Goal: Answer question/provide support

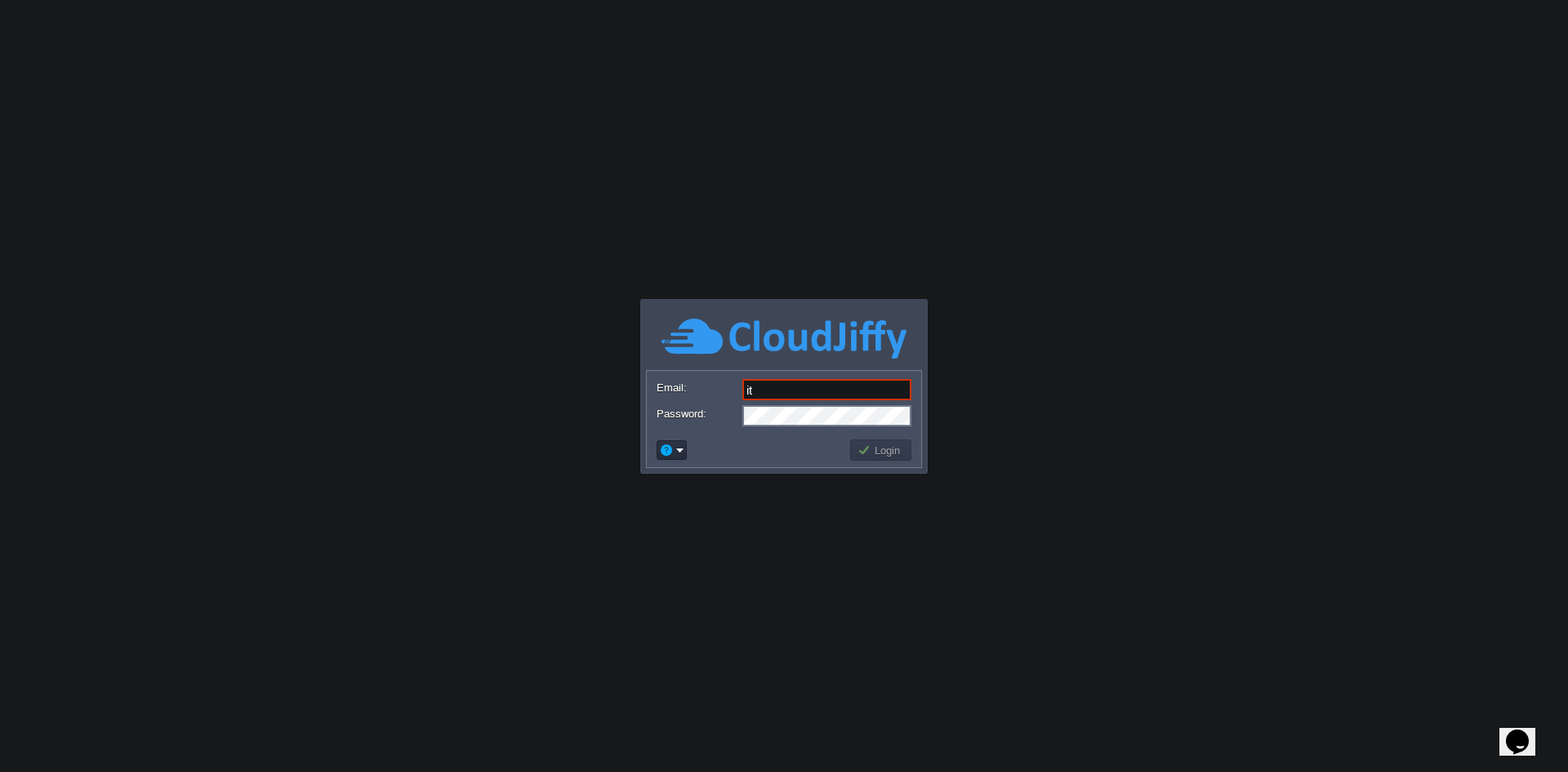
type input "[DOMAIN_NAME][EMAIL_ADDRESS][DOMAIN_NAME]"
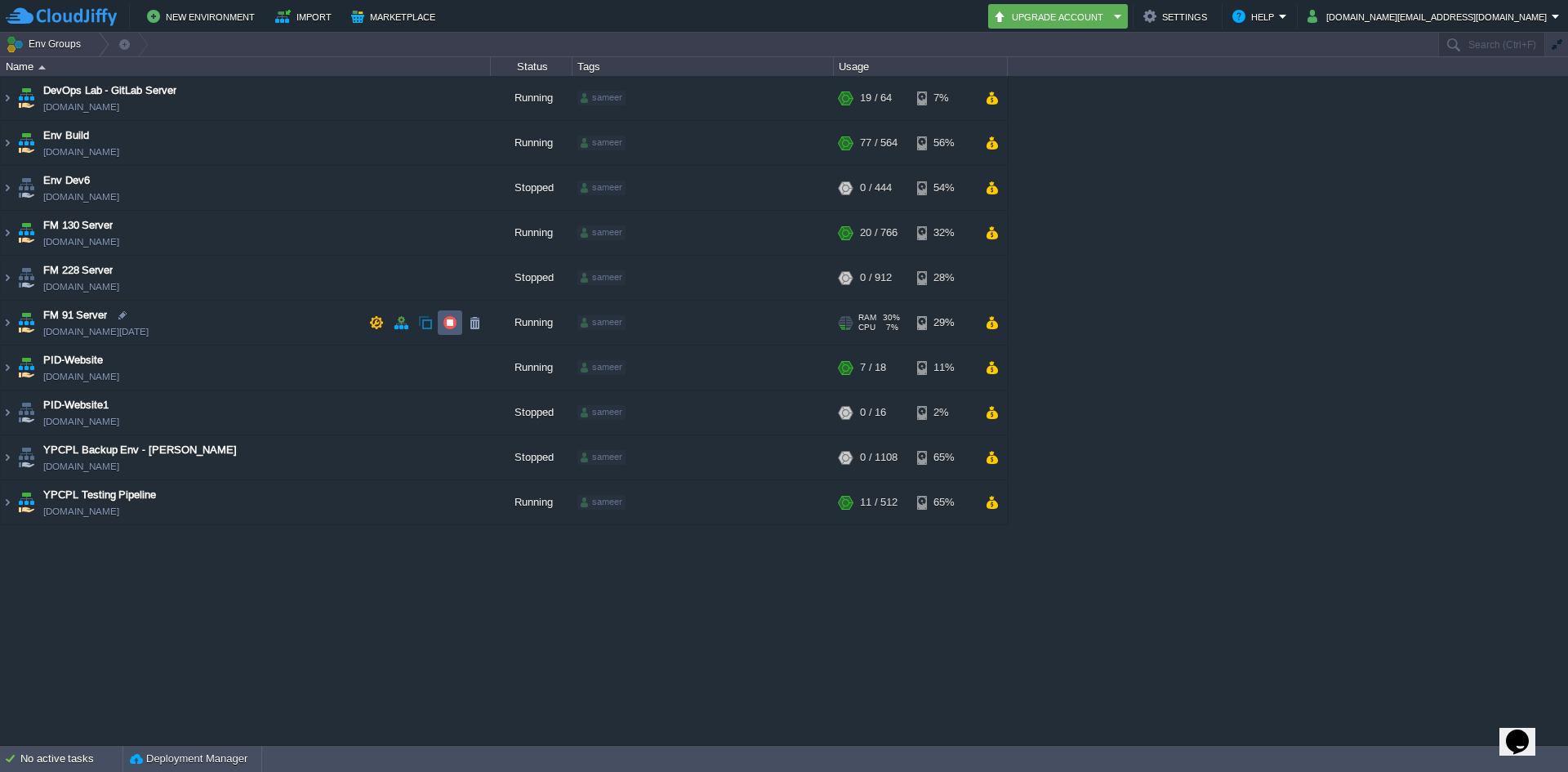
click at [459, 319] on td at bounding box center [450, 322] width 24 height 24
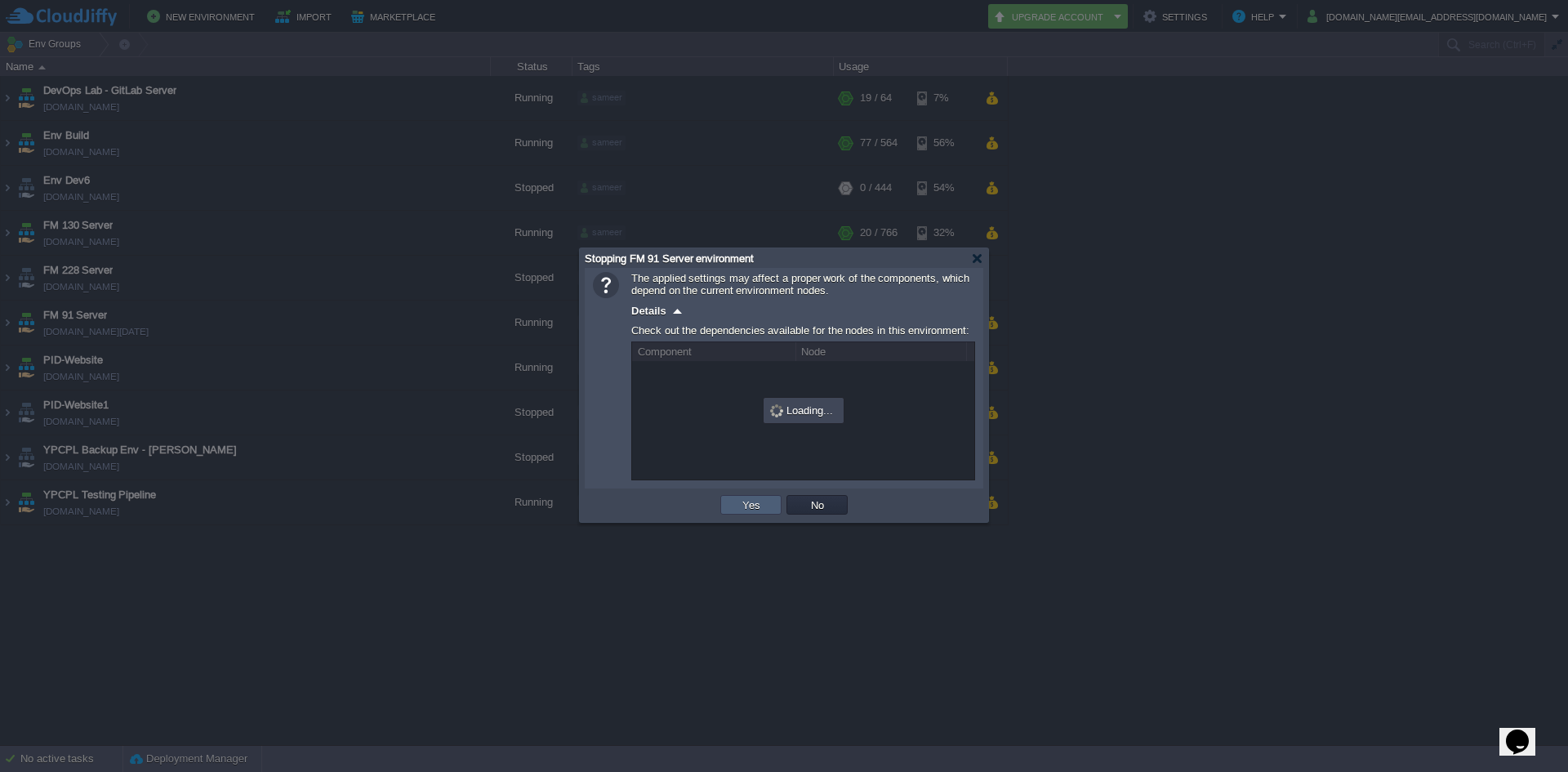
click at [733, 507] on td "Yes" at bounding box center [750, 505] width 62 height 20
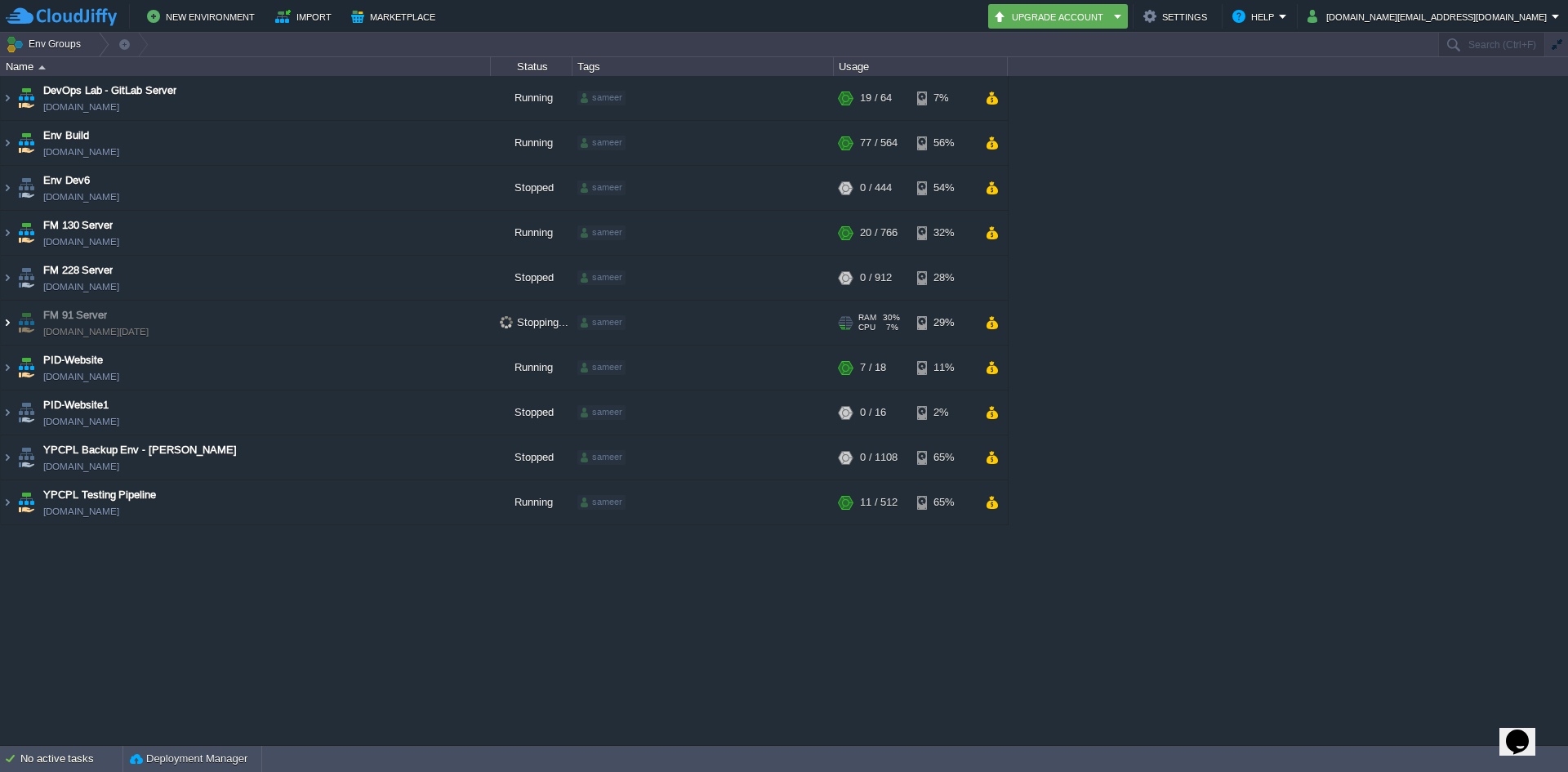
click at [10, 324] on img at bounding box center [7, 322] width 13 height 44
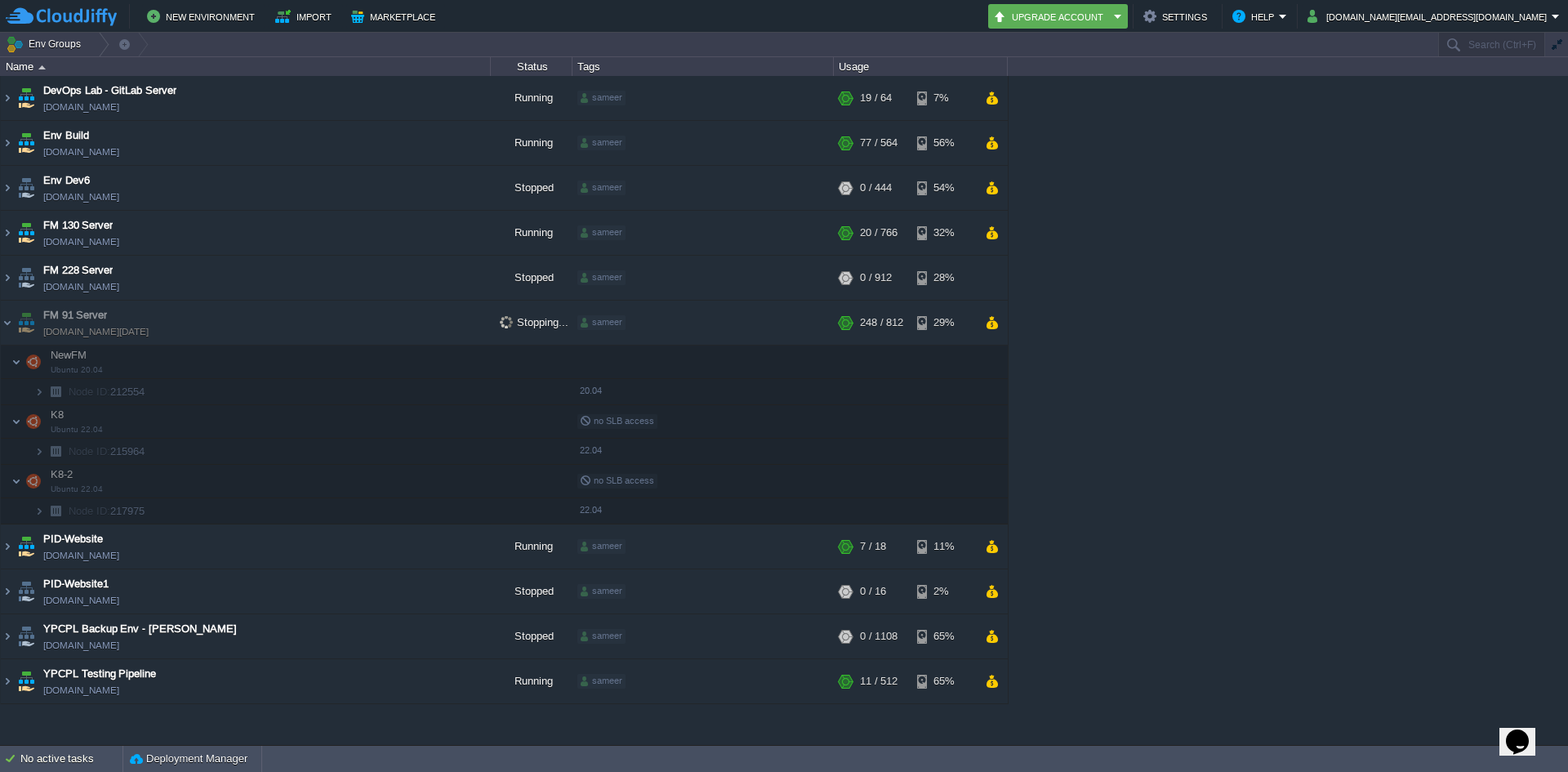
click at [30, 391] on img at bounding box center [23, 386] width 23 height 15
click at [53, 396] on img at bounding box center [55, 392] width 23 height 25
click at [33, 396] on span at bounding box center [18, 392] width 33 height 13
click at [37, 396] on img at bounding box center [39, 392] width 10 height 25
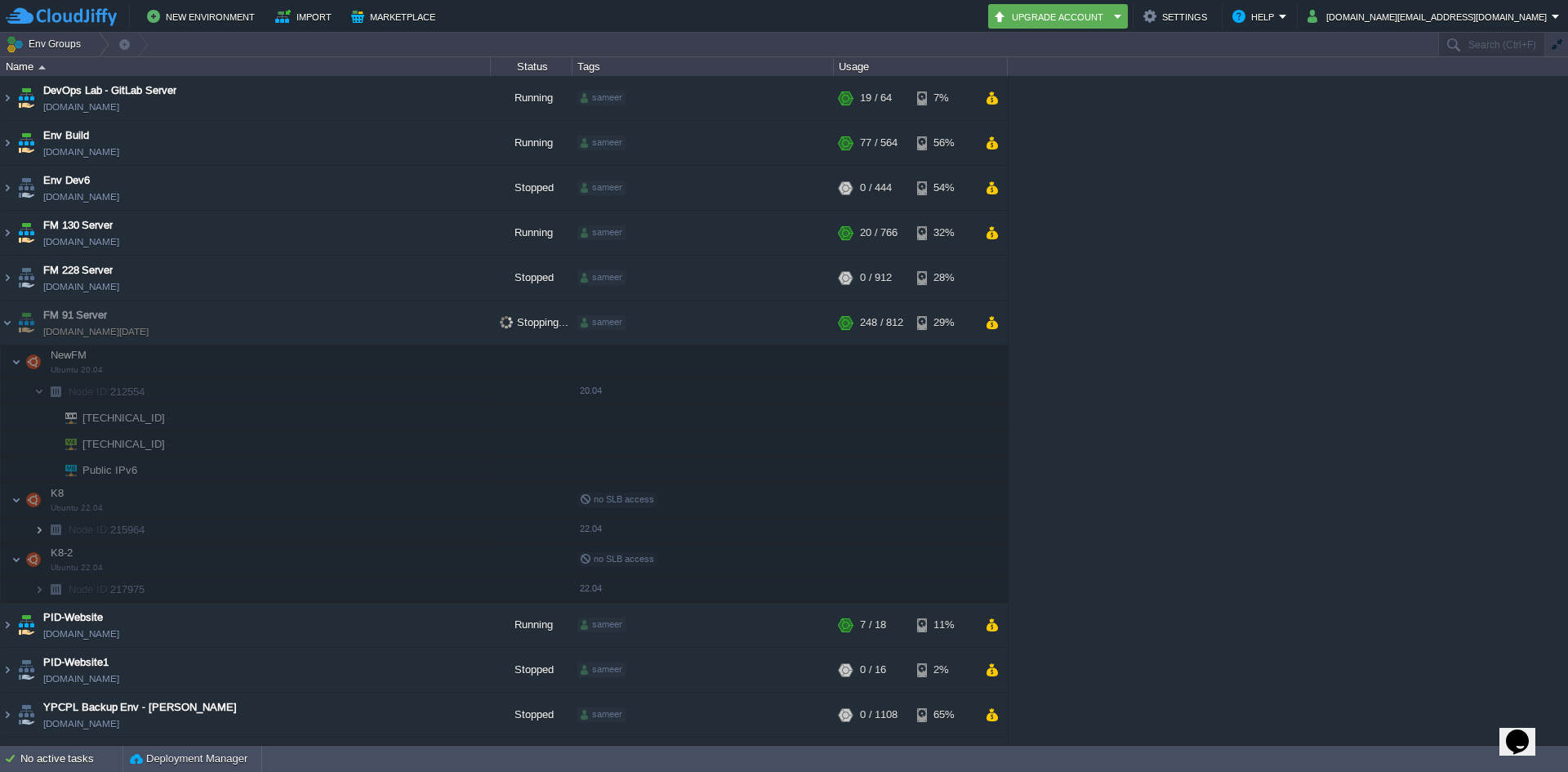
click at [40, 533] on img at bounding box center [39, 530] width 10 height 25
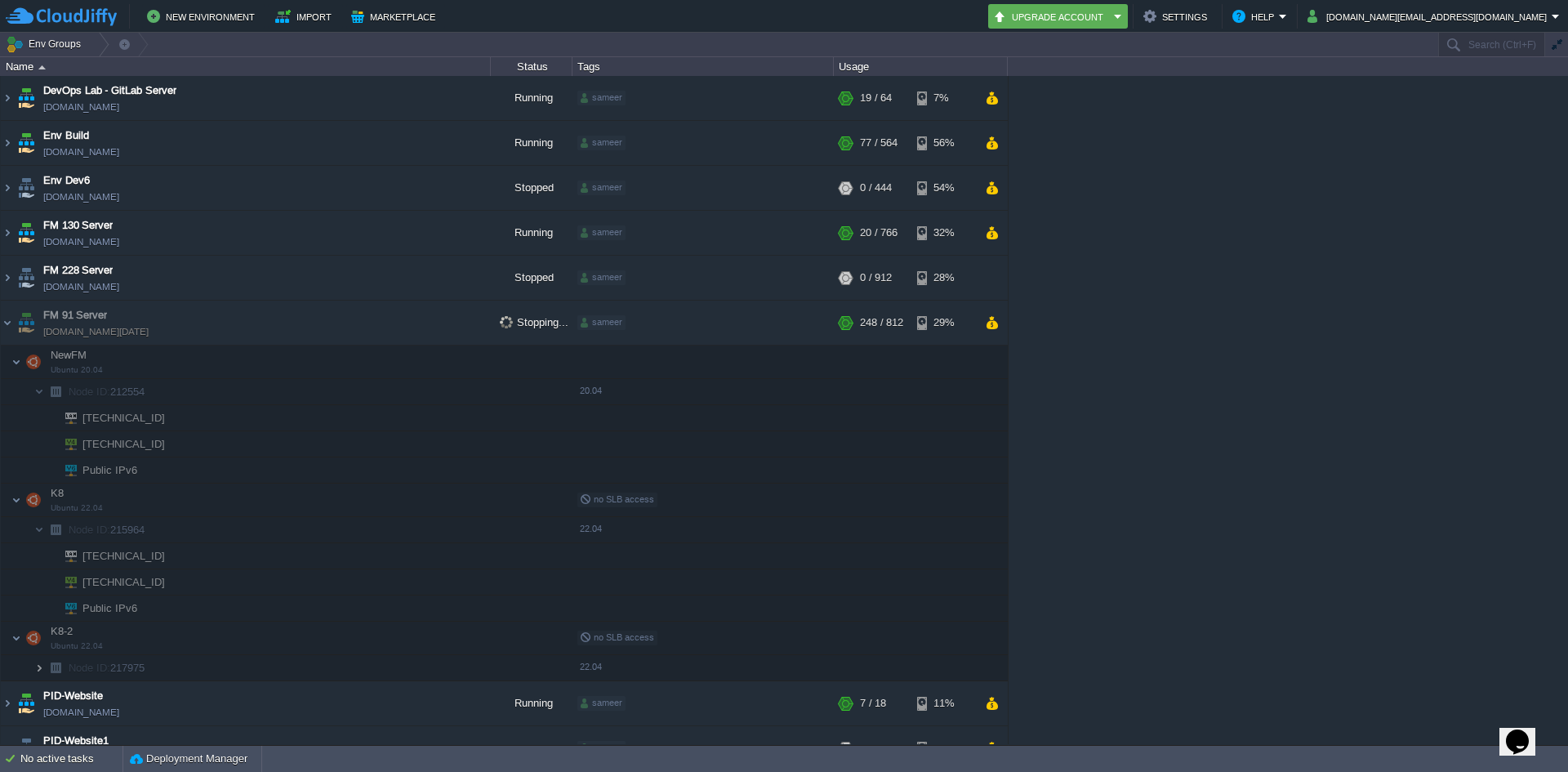
click at [39, 671] on img at bounding box center [39, 668] width 10 height 25
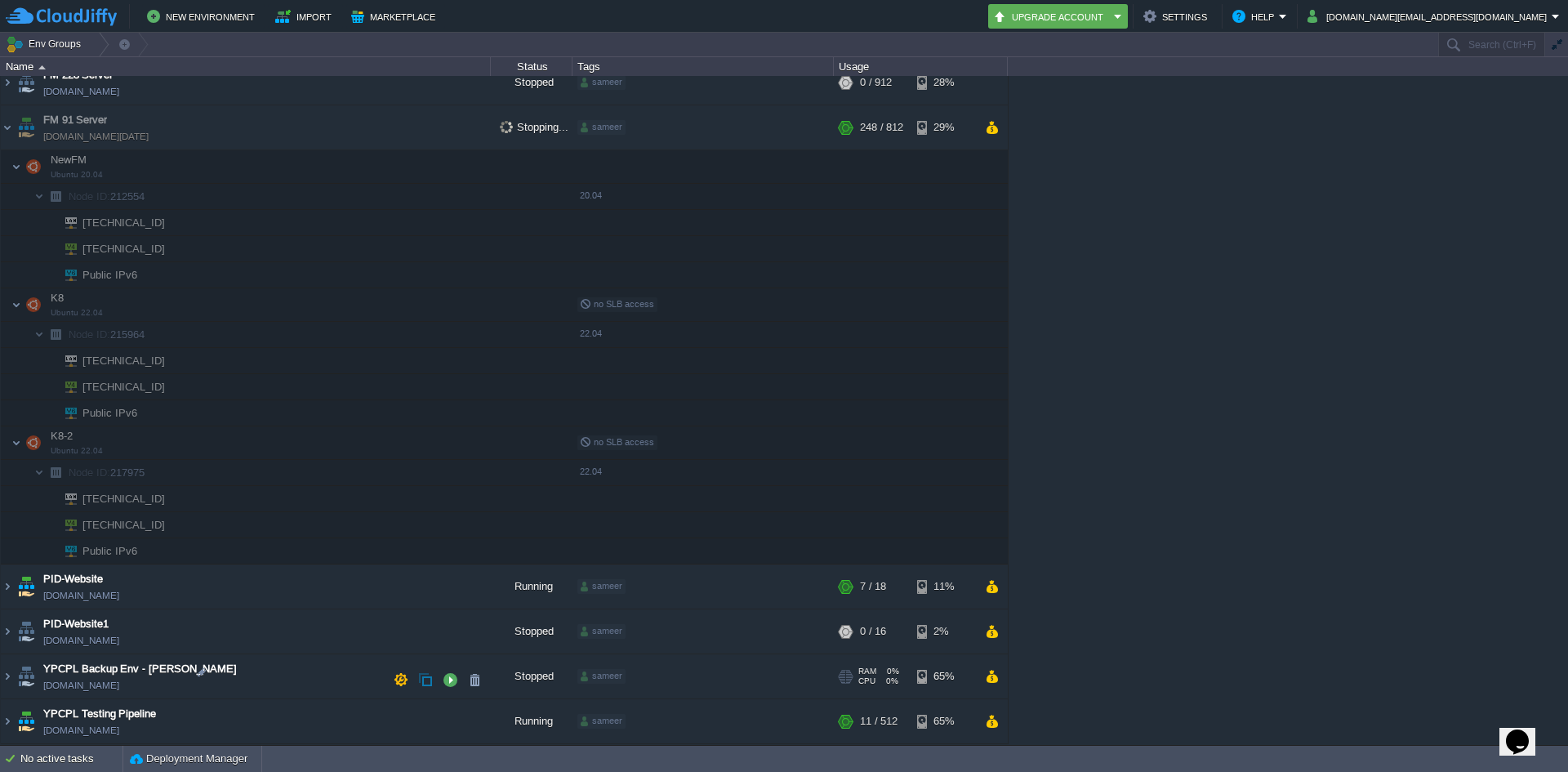
scroll to position [195, 0]
click at [13, 723] on img at bounding box center [7, 721] width 13 height 44
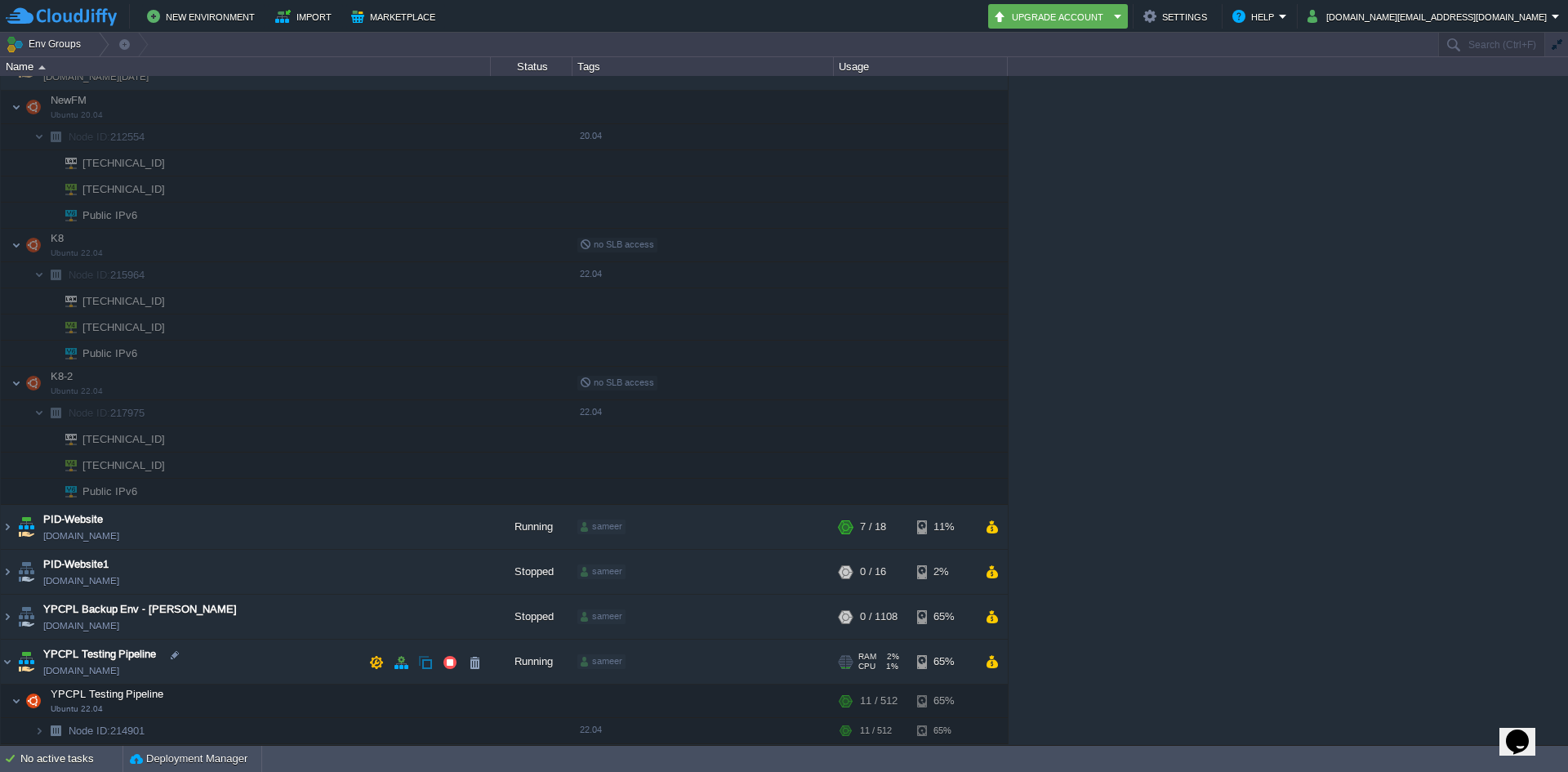
scroll to position [255, 0]
click at [37, 730] on img at bounding box center [39, 731] width 10 height 25
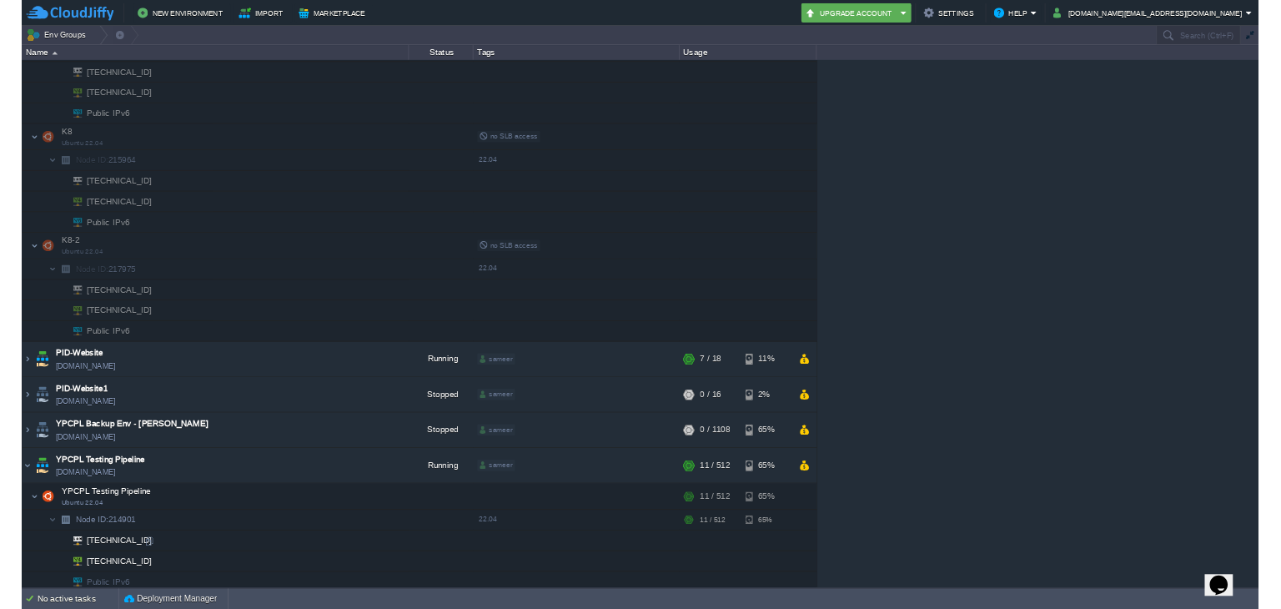
scroll to position [340, 0]
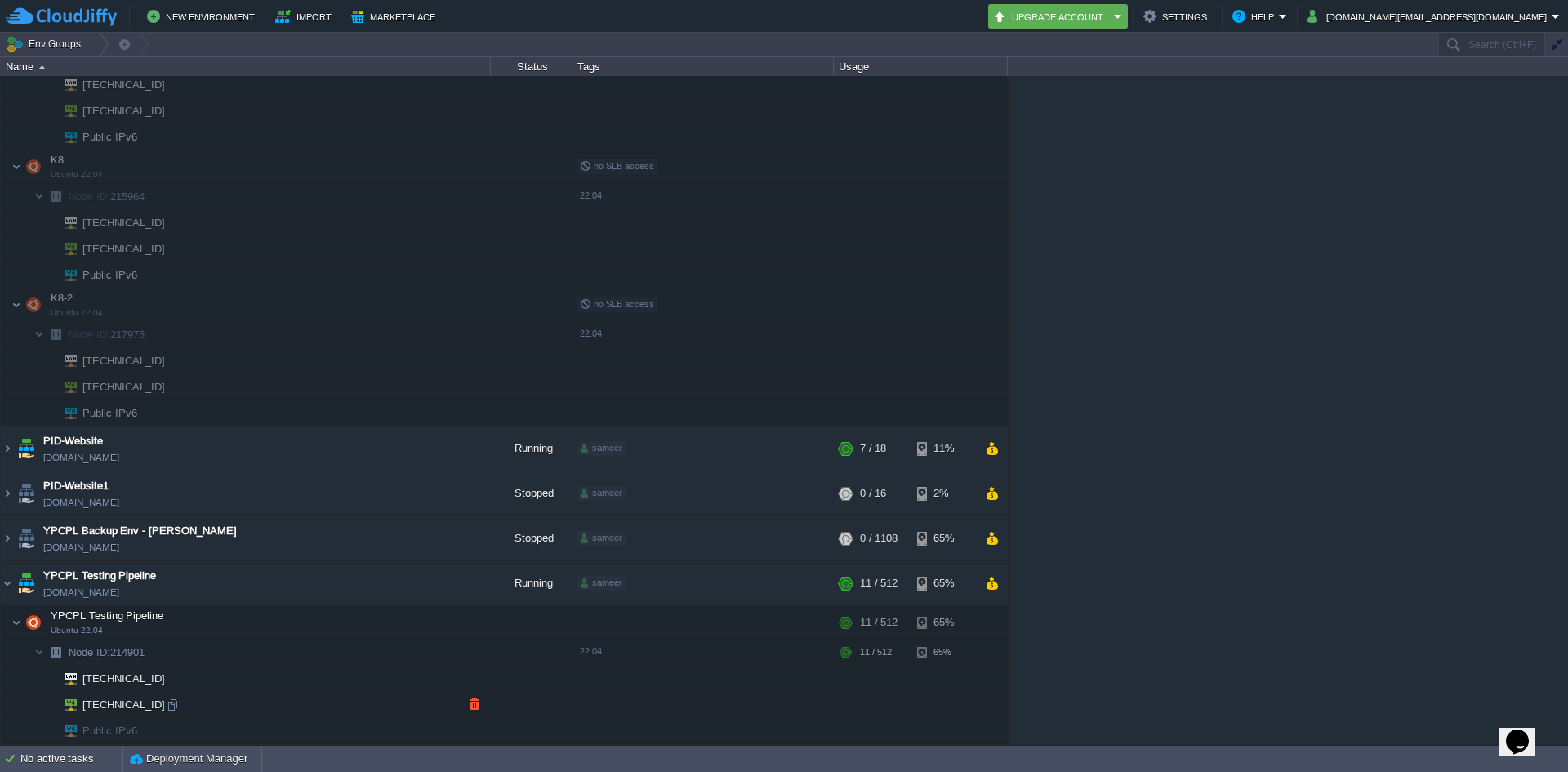
click at [169, 714] on td "[TECHNICAL_ID]" at bounding box center [246, 704] width 490 height 26
click at [174, 709] on div at bounding box center [171, 704] width 15 height 15
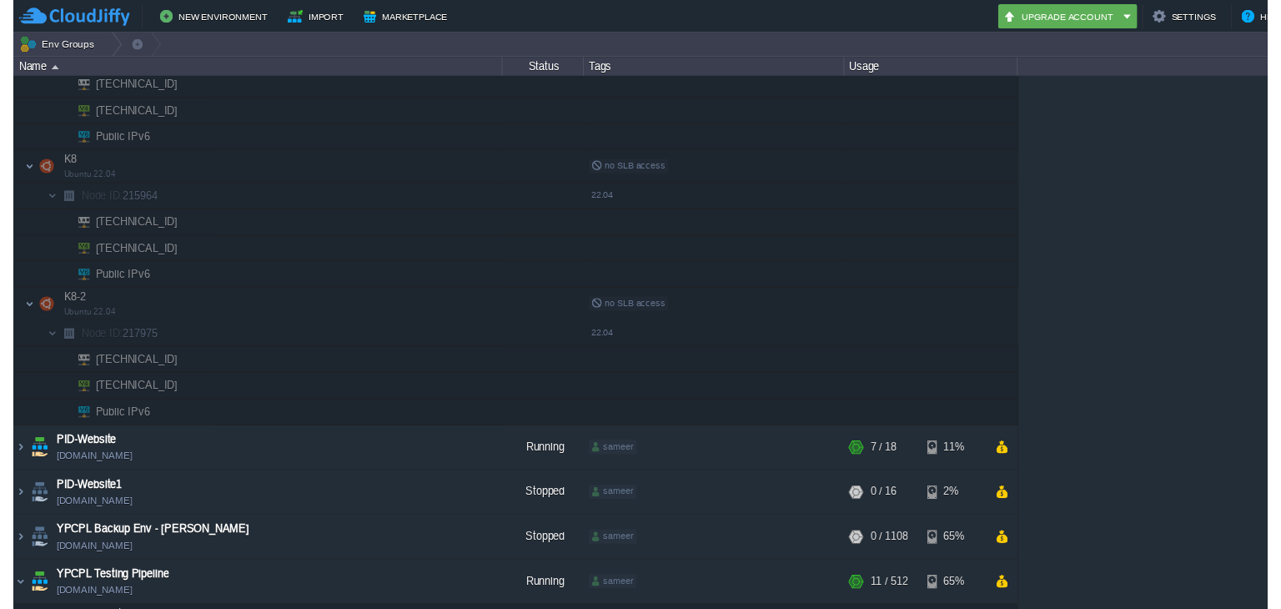
scroll to position [334, 0]
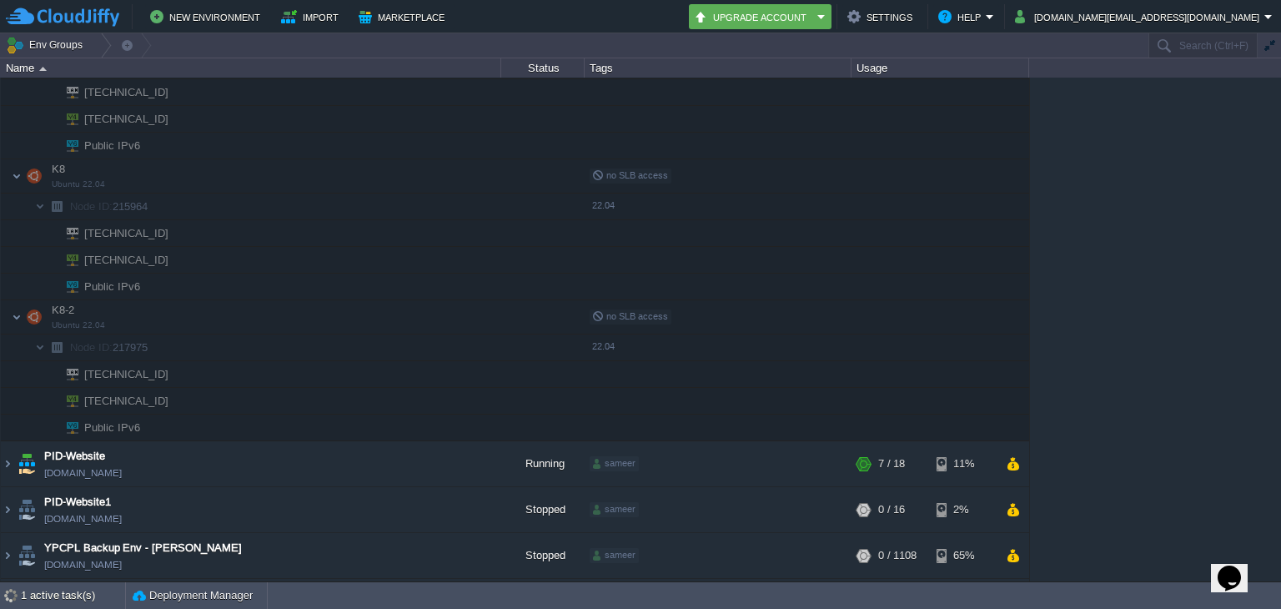
drag, startPoint x: 640, startPoint y: 288, endPoint x: 771, endPoint y: 281, distance: 131.1
click at [772, 283] on td at bounding box center [718, 287] width 267 height 27
